Goal: Transaction & Acquisition: Purchase product/service

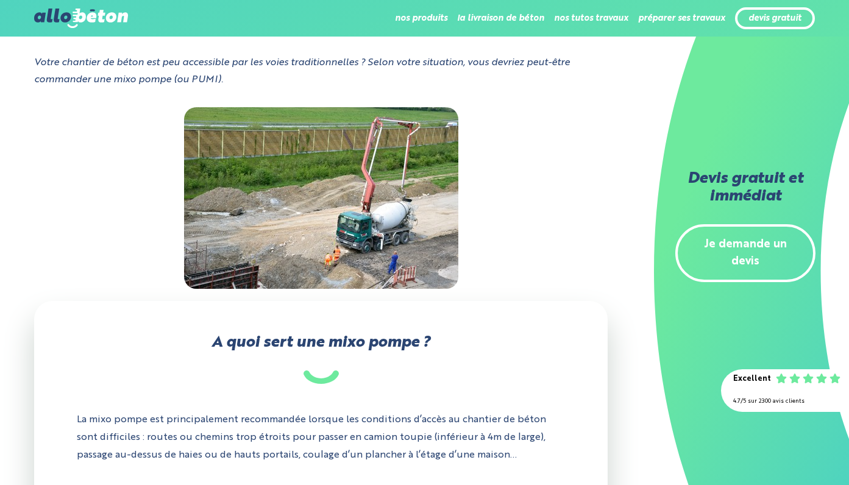
scroll to position [127, 0]
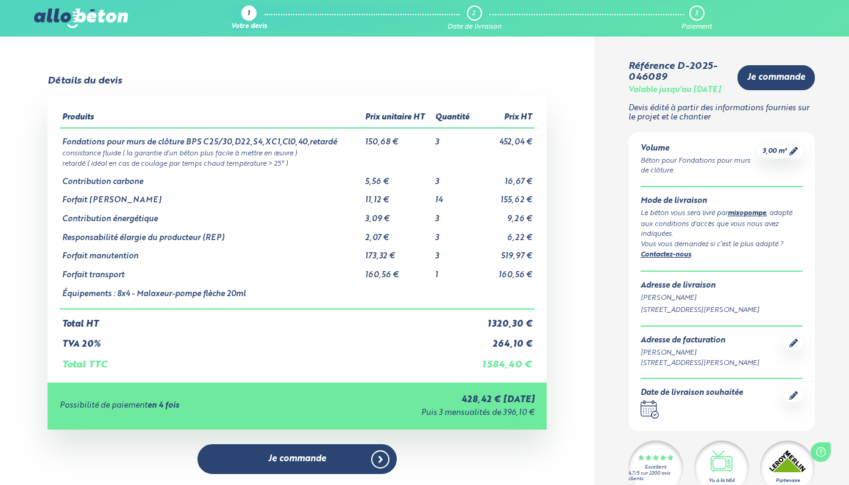
scroll to position [32, 0]
click at [795, 155] on icon at bounding box center [794, 151] width 9 height 9
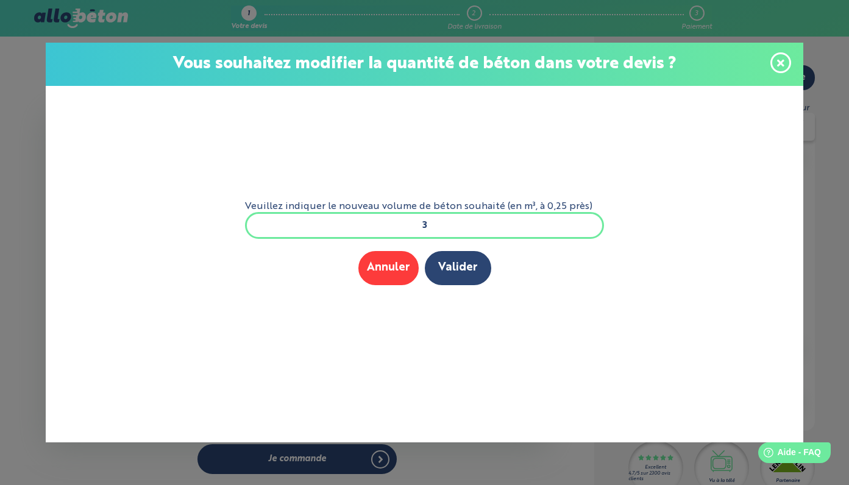
scroll to position [0, 0]
drag, startPoint x: 438, startPoint y: 227, endPoint x: 383, endPoint y: 227, distance: 54.9
click at [383, 227] on input "3" at bounding box center [425, 225] width 360 height 27
type input "é"
type input "2,75"
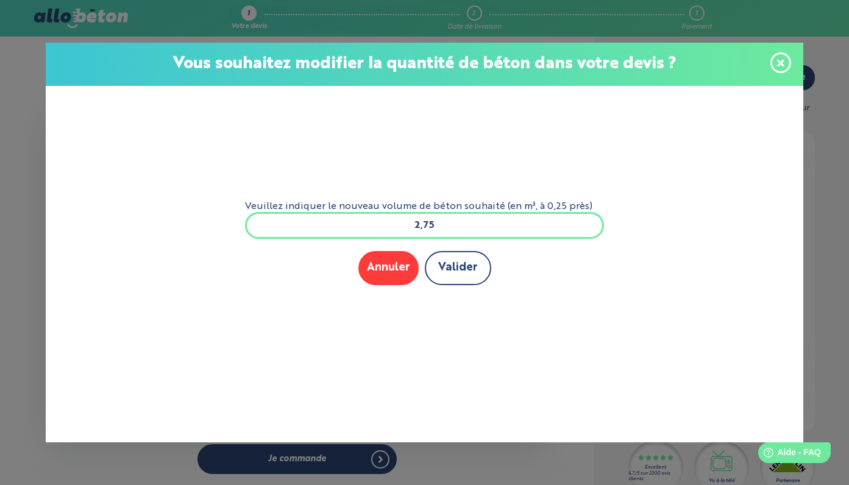
click at [446, 271] on button "Valider" at bounding box center [458, 268] width 66 height 34
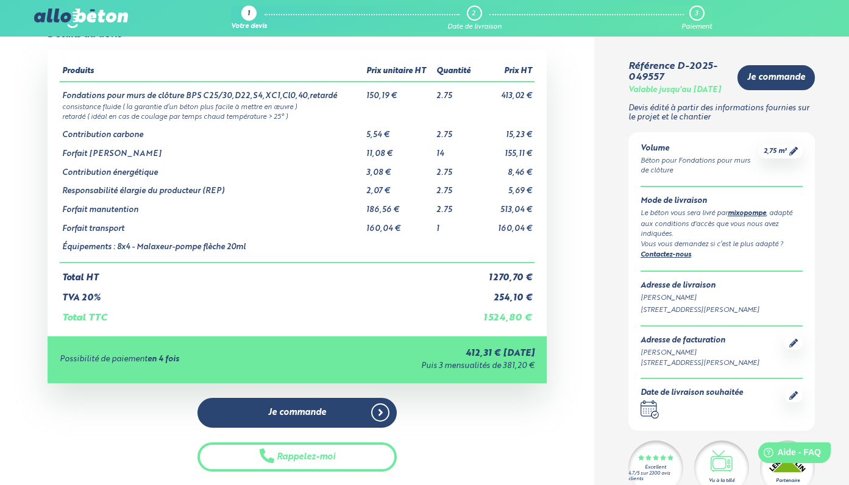
scroll to position [78, 0]
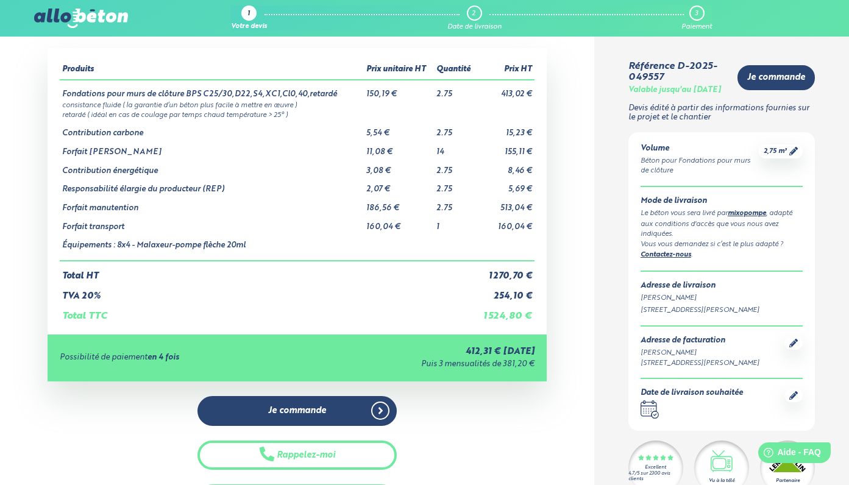
click at [793, 400] on icon at bounding box center [794, 395] width 9 height 9
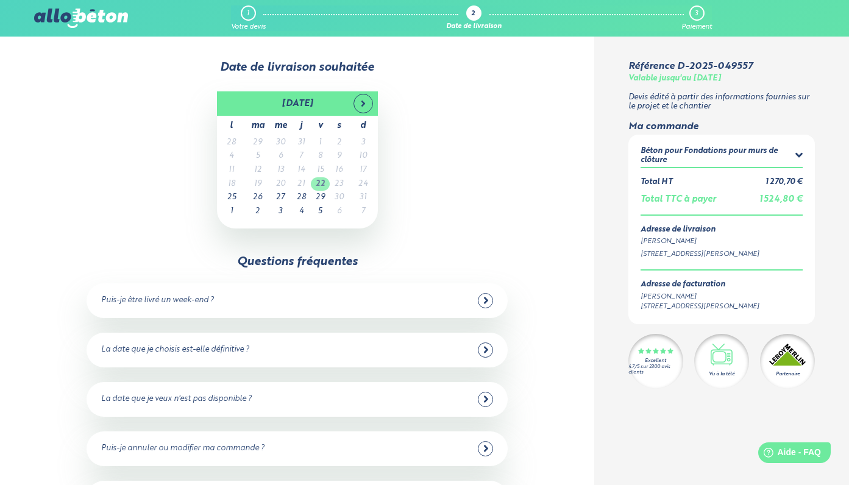
click at [319, 186] on td "22" at bounding box center [320, 184] width 19 height 14
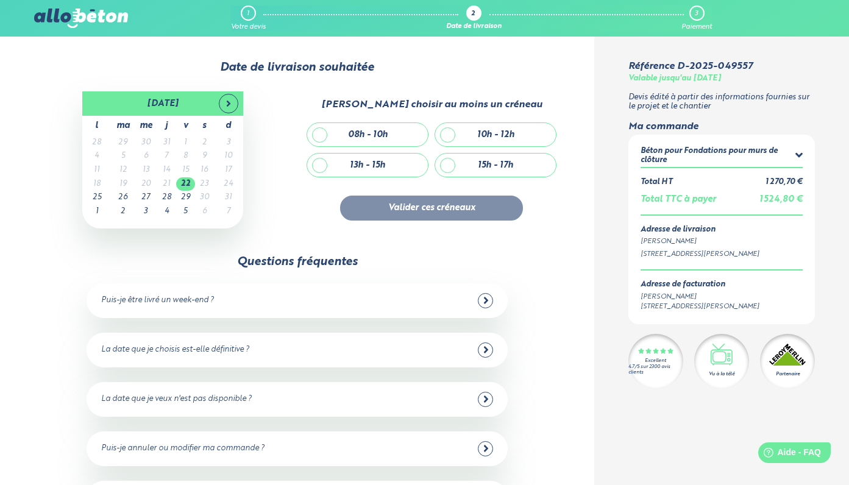
click at [447, 138] on div "10h - 12h" at bounding box center [495, 134] width 121 height 23
checkbox input "true"
click at [429, 213] on button "Valider ces créneaux" at bounding box center [431, 208] width 183 height 25
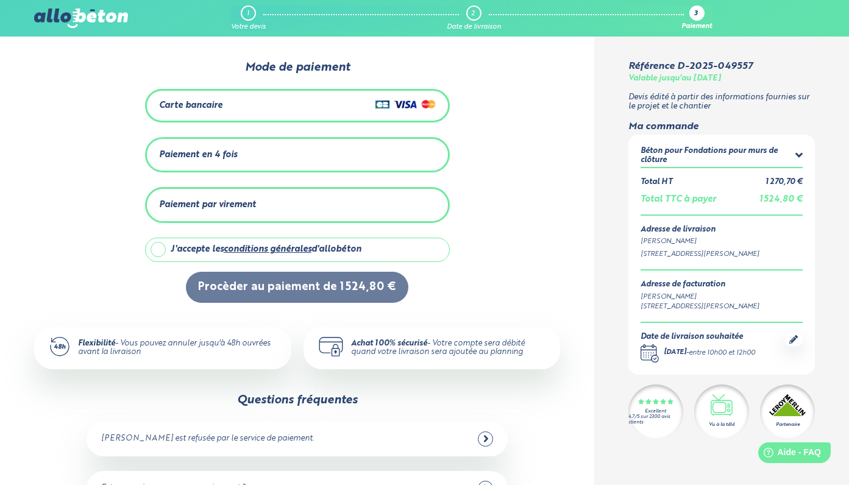
click at [800, 152] on icon at bounding box center [800, 155] width 8 height 12
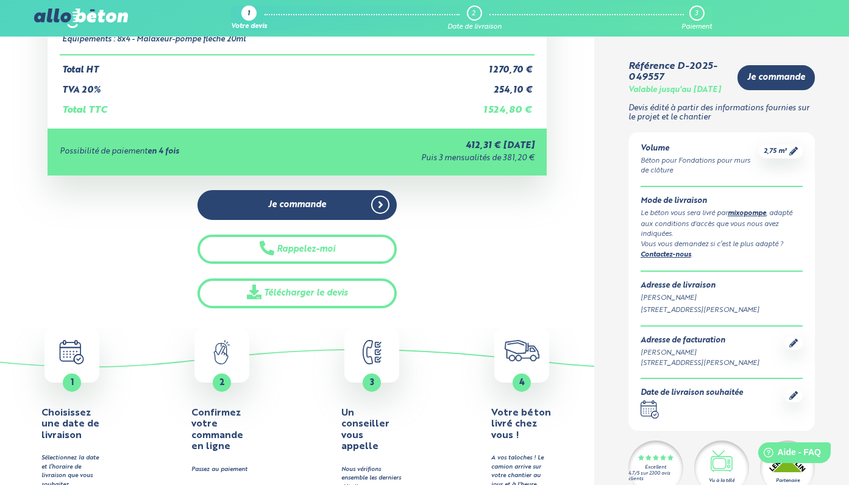
scroll to position [290, 0]
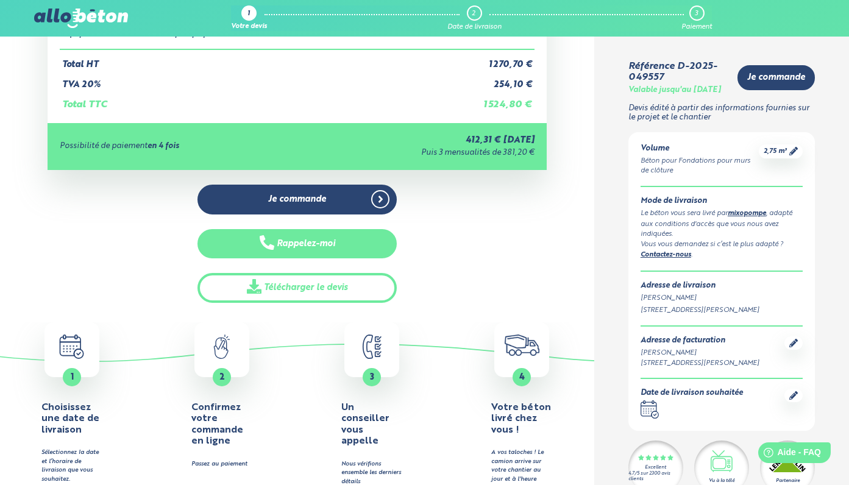
click at [313, 252] on button "Rappelez-moi" at bounding box center [298, 244] width 200 height 30
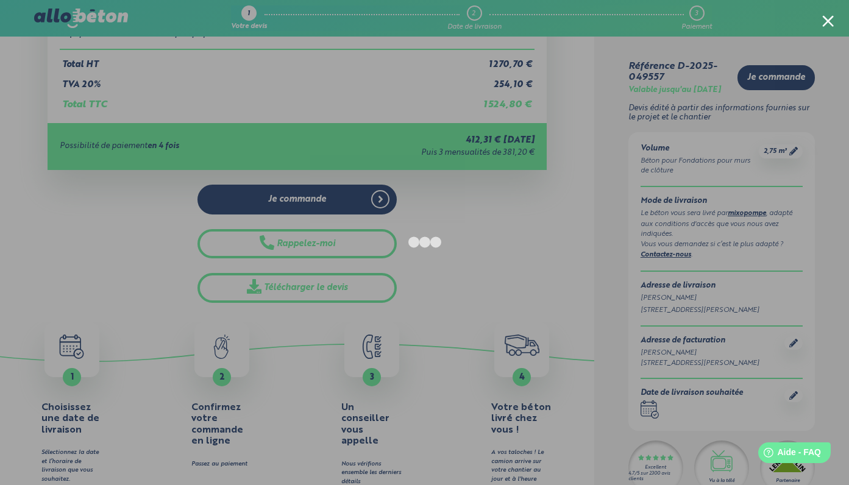
click at [827, 20] on div at bounding box center [828, 21] width 12 height 12
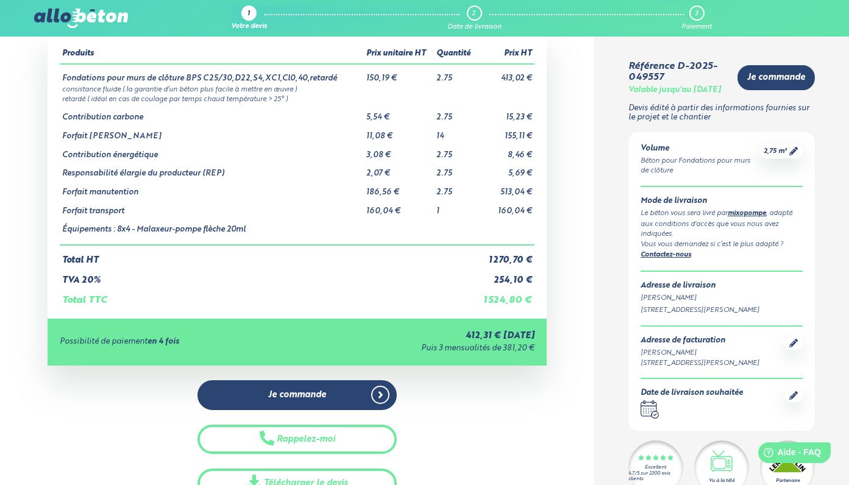
scroll to position [87, 0]
